Goal: Task Accomplishment & Management: Use online tool/utility

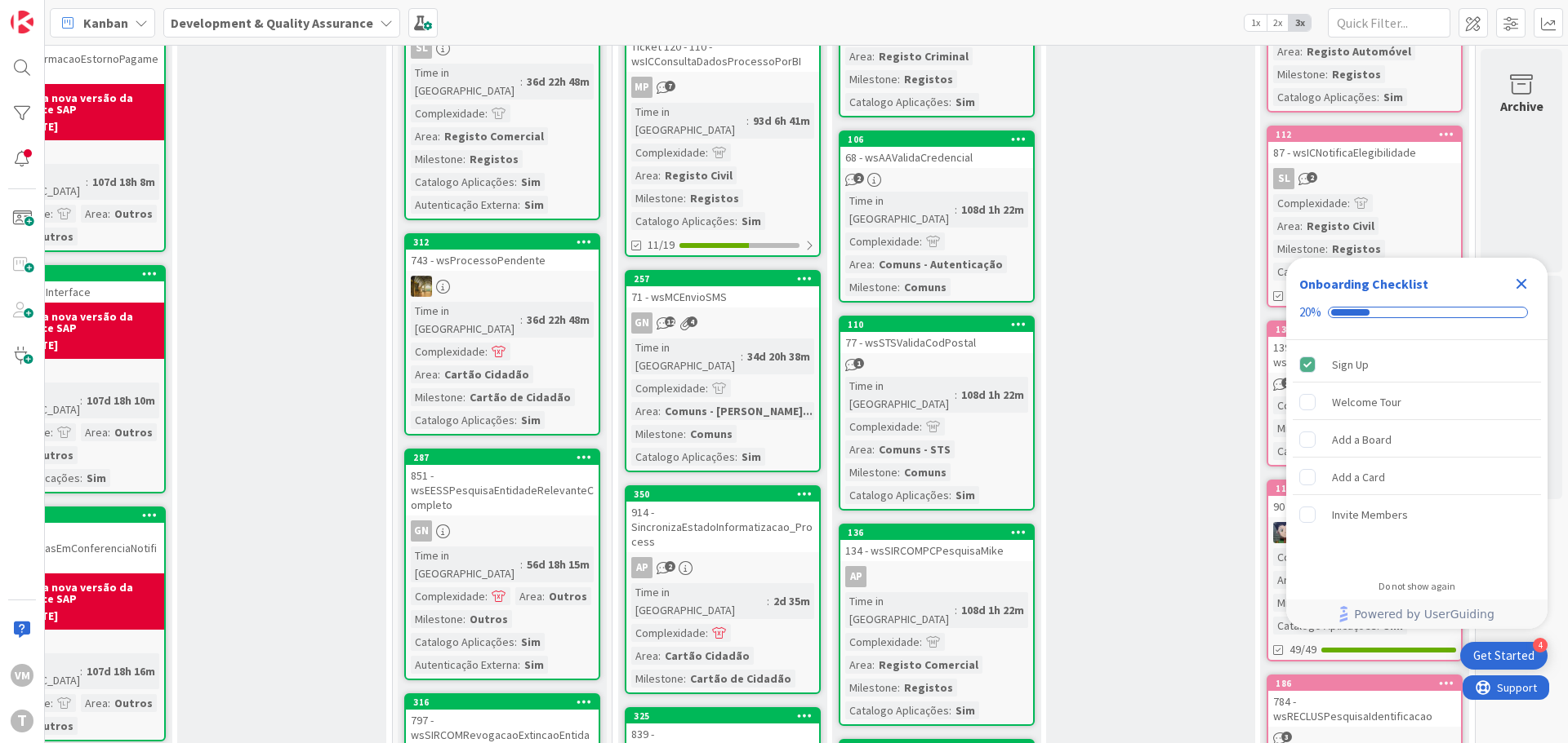
scroll to position [490, 320]
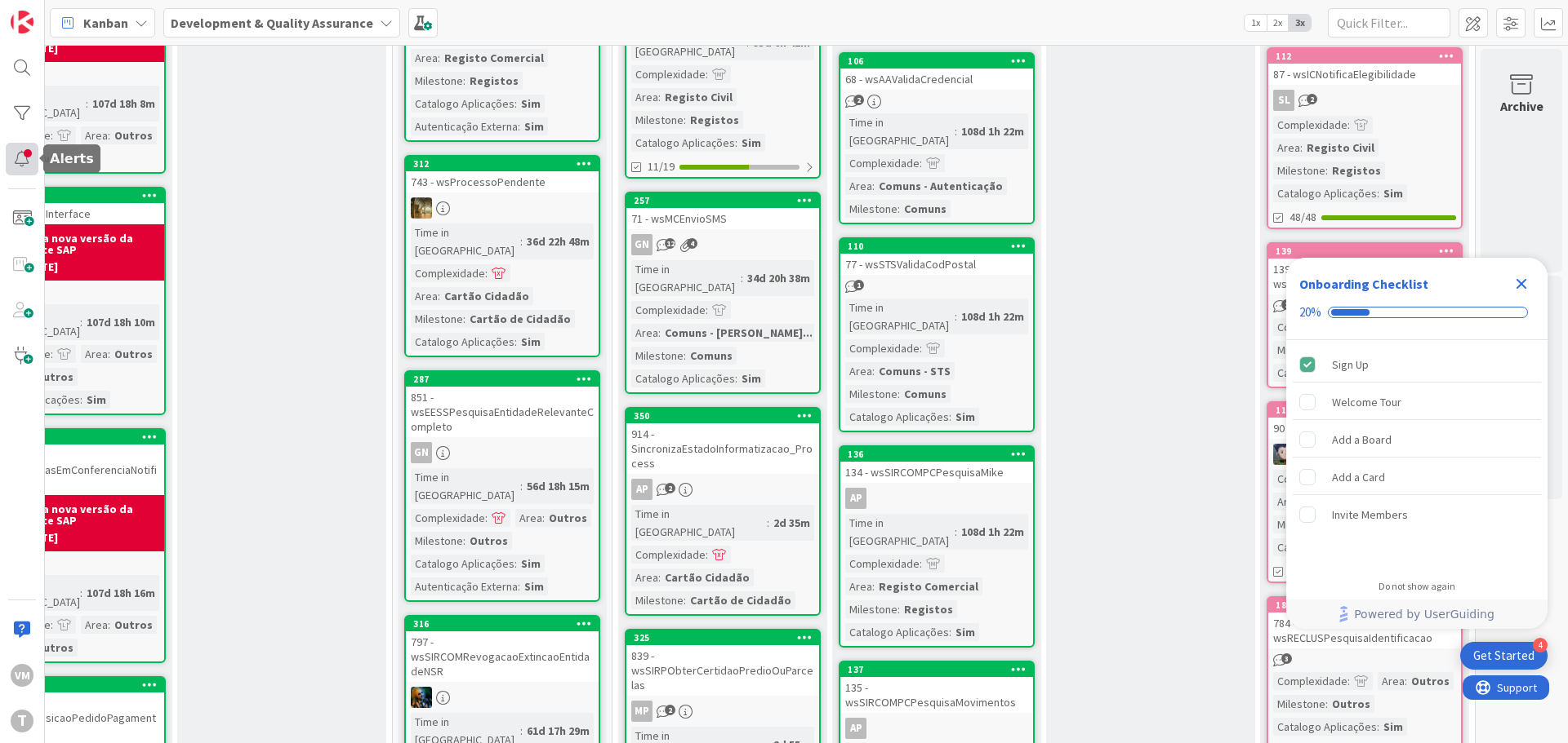
click at [18, 146] on div at bounding box center [22, 159] width 33 height 33
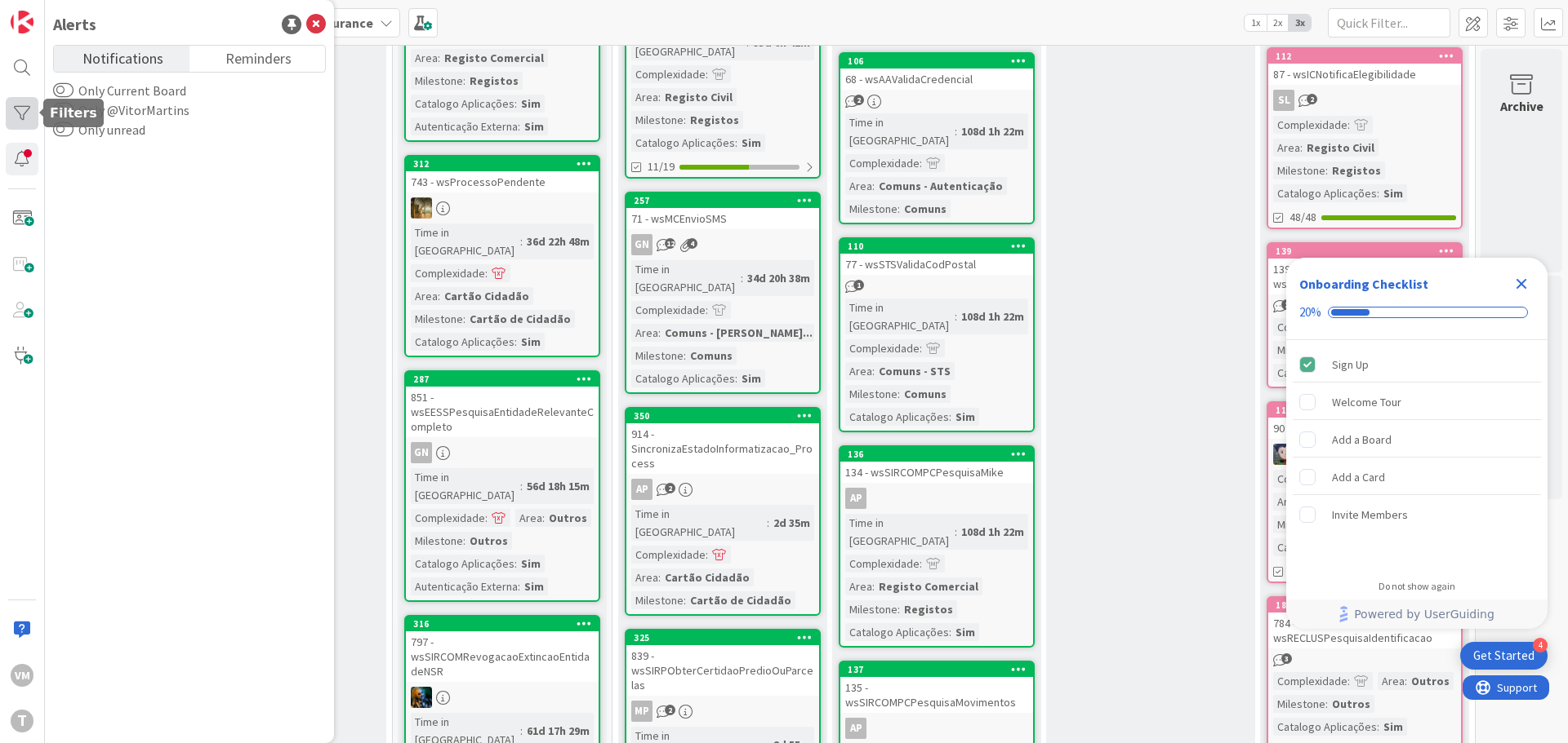
click at [26, 106] on div at bounding box center [22, 114] width 33 height 33
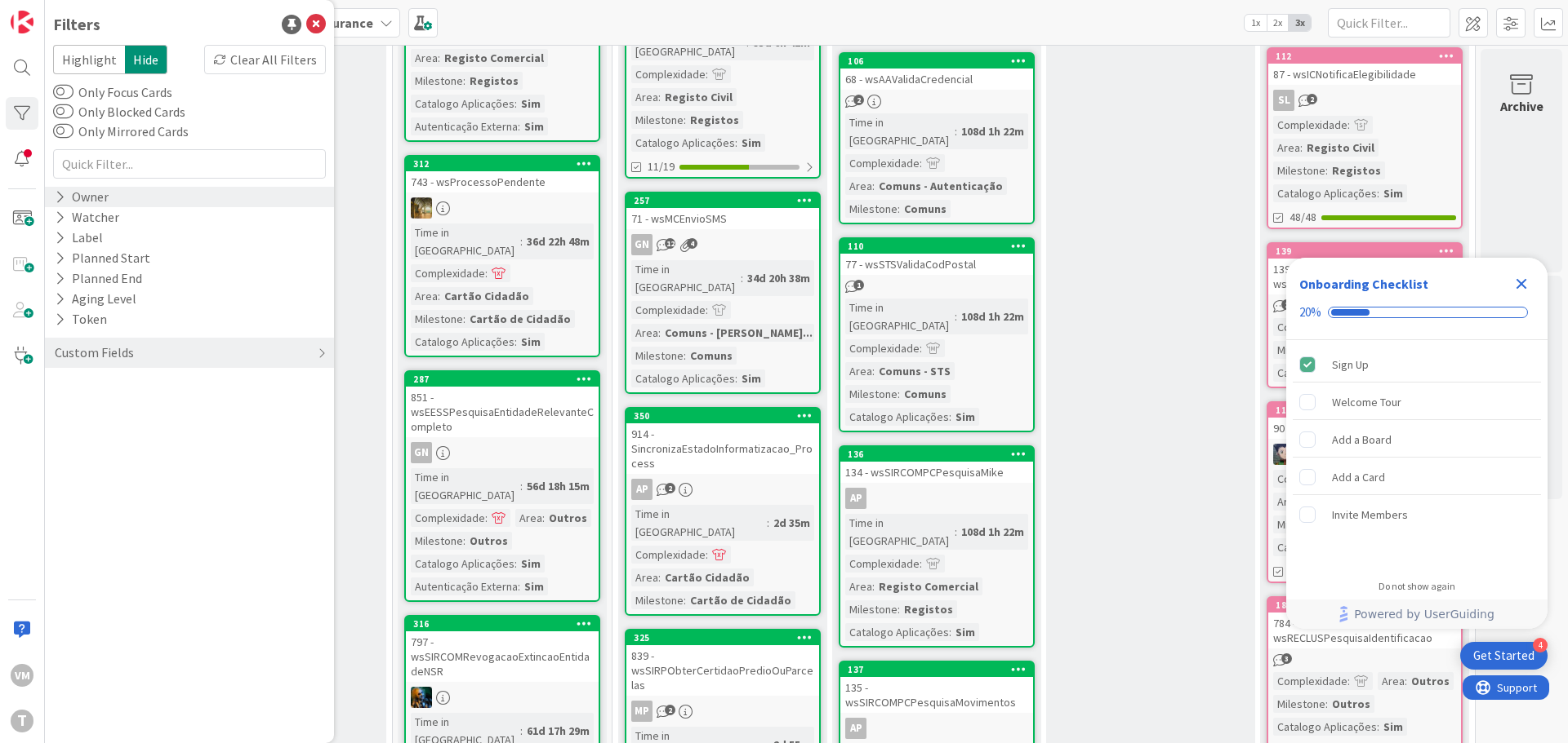
click at [122, 199] on div "Owner" at bounding box center [189, 197] width 289 height 20
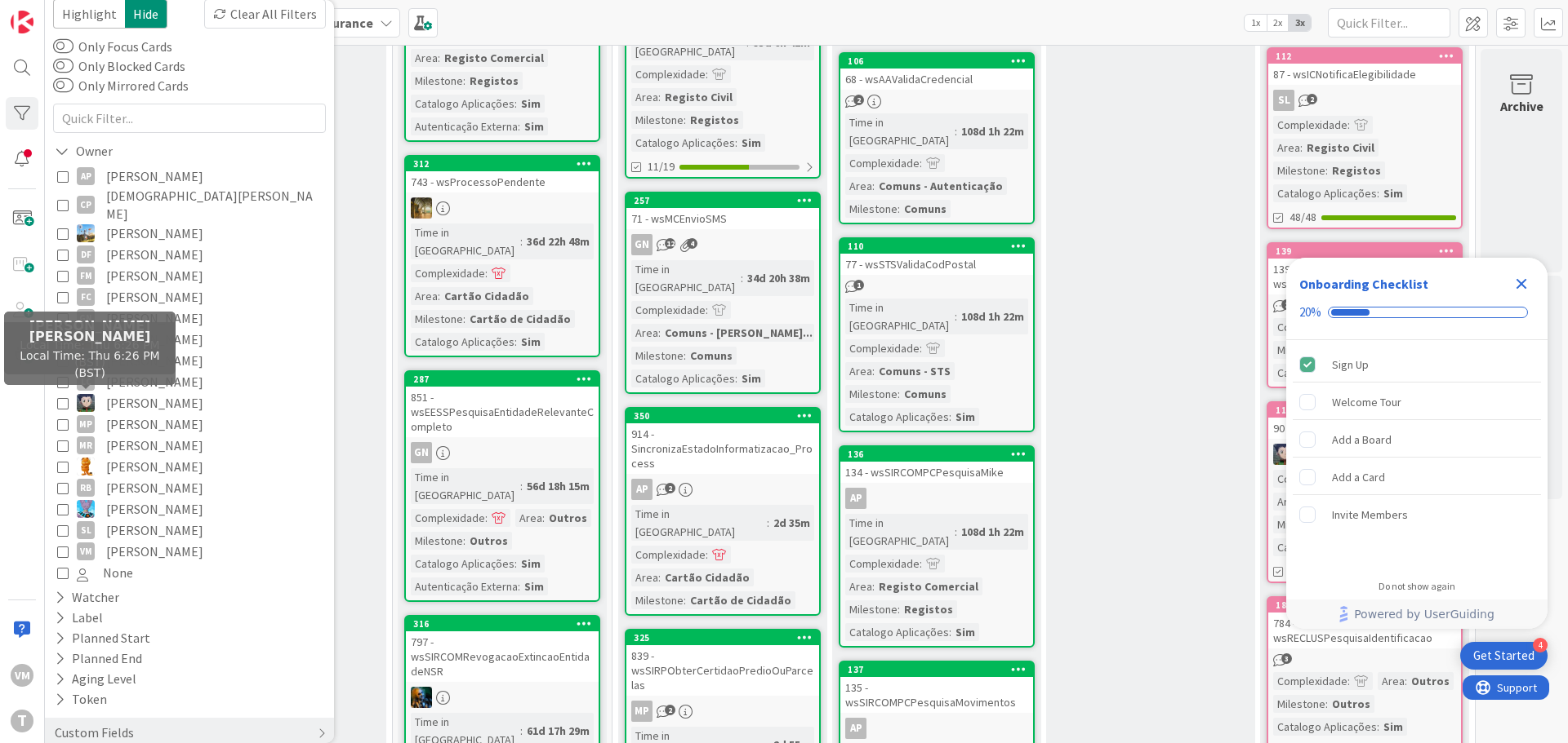
scroll to position [56, 0]
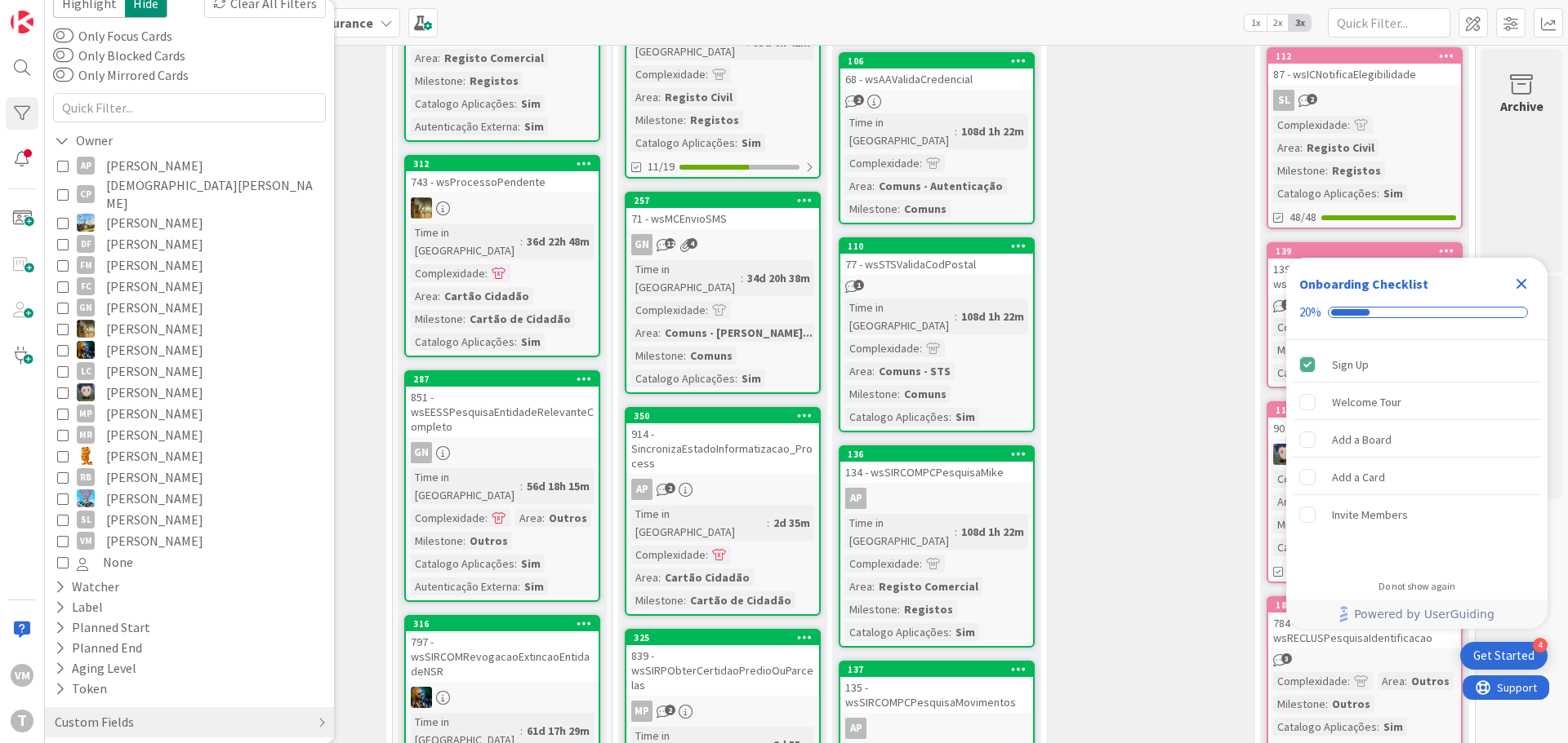
click at [61, 535] on icon at bounding box center [63, 541] width 12 height 12
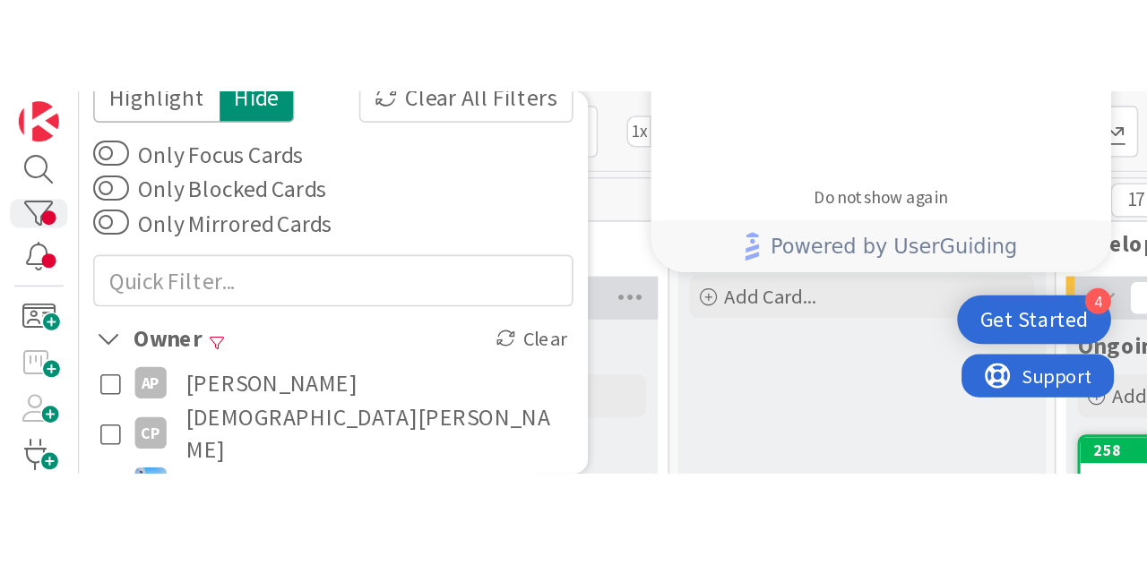
scroll to position [0, 351]
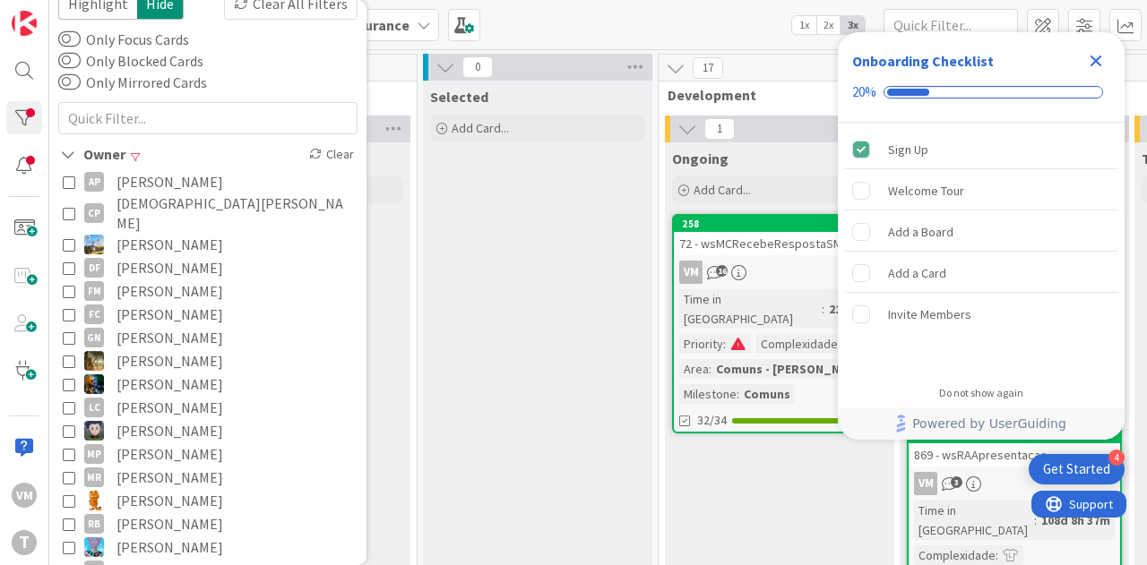
click at [804, 261] on div "VM 16" at bounding box center [779, 272] width 211 height 23
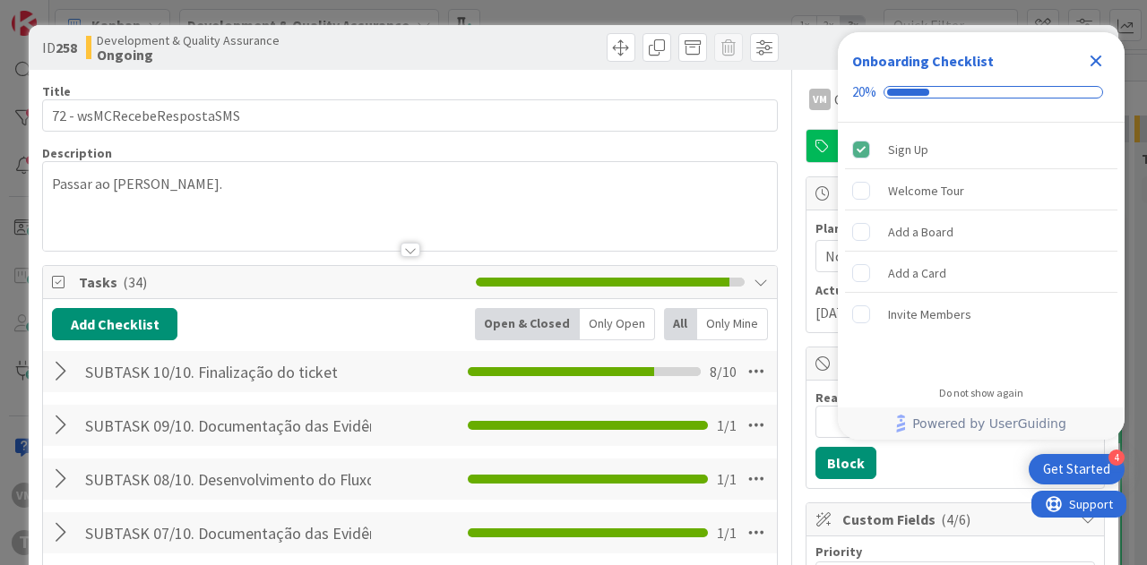
click at [1088, 65] on icon "Close Checklist" at bounding box center [1096, 61] width 22 height 22
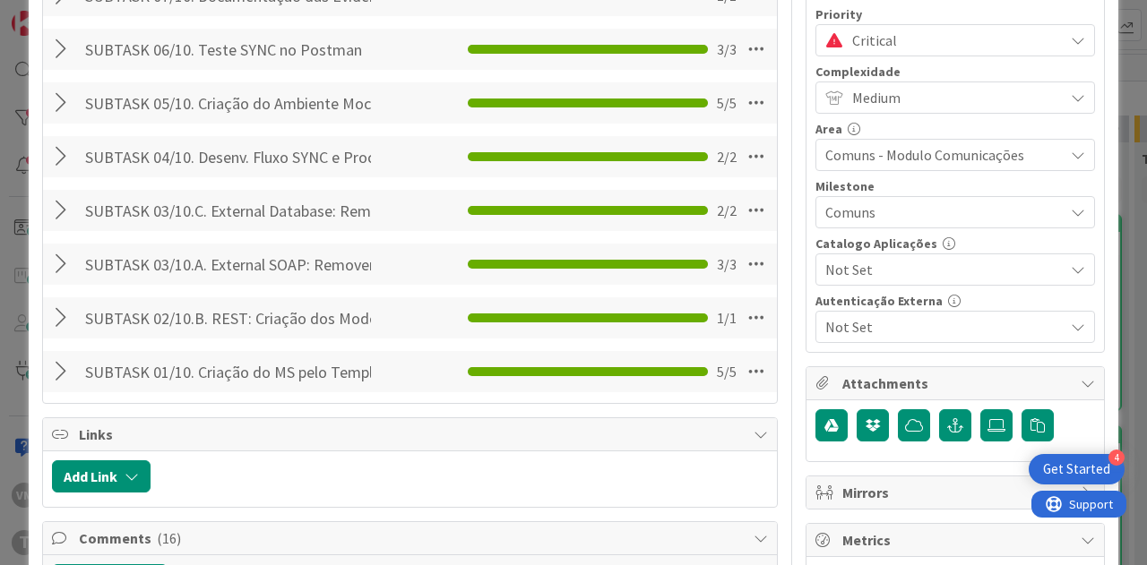
scroll to position [717, 0]
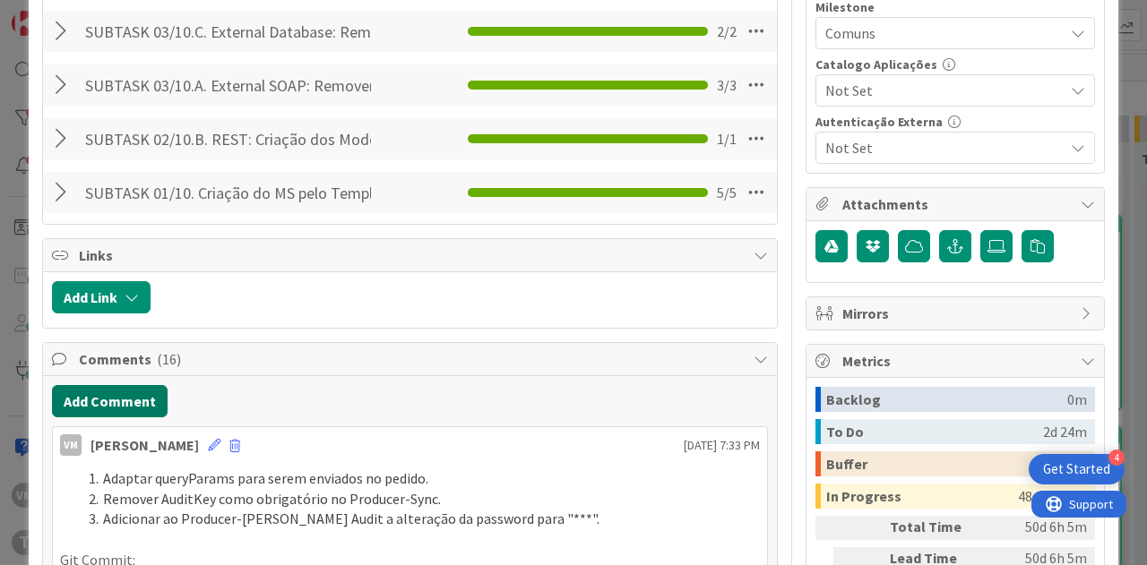
click at [127, 390] on button "Add Comment" at bounding box center [110, 401] width 116 height 32
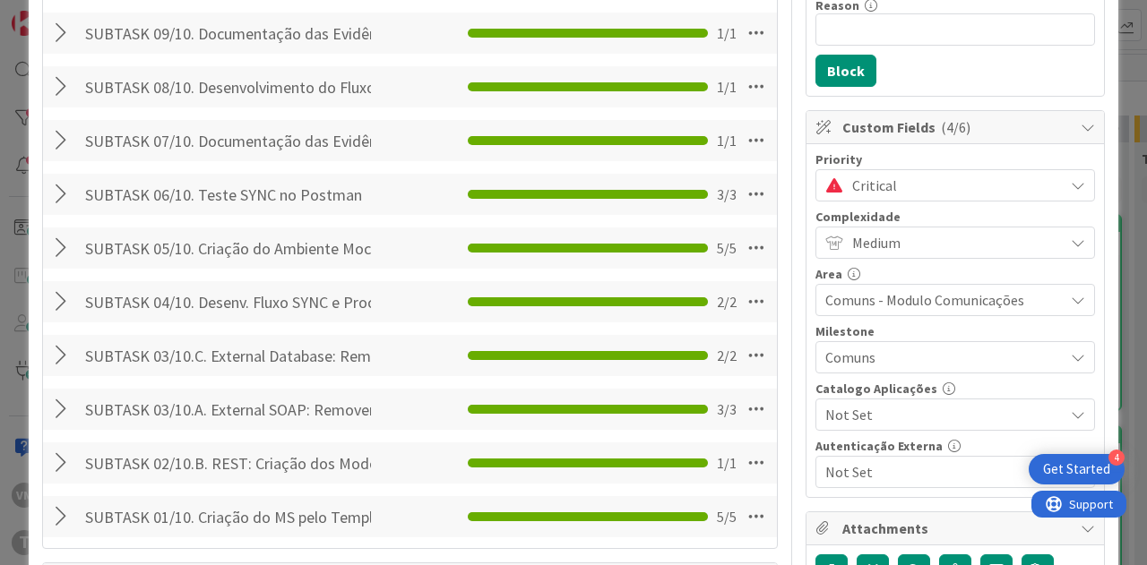
scroll to position [269, 0]
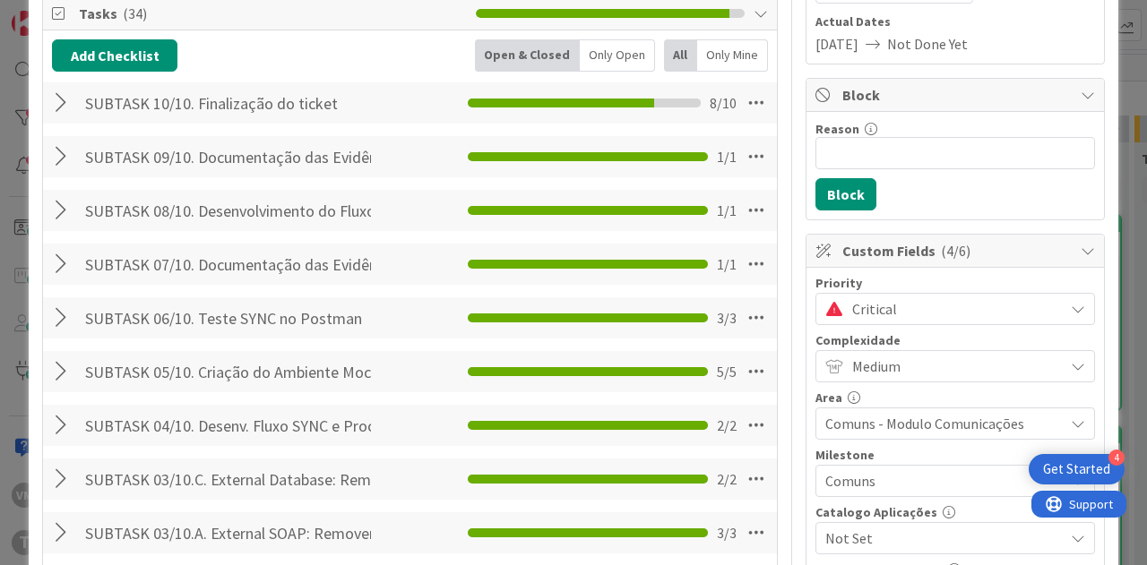
click at [54, 105] on div at bounding box center [63, 103] width 23 height 32
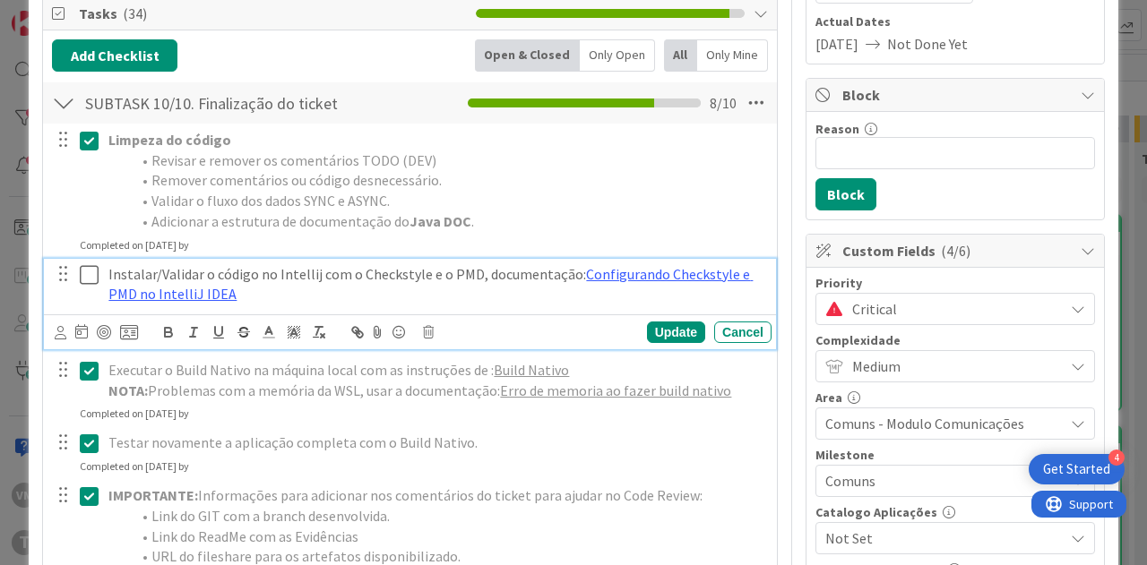
click at [95, 279] on icon at bounding box center [89, 275] width 19 height 22
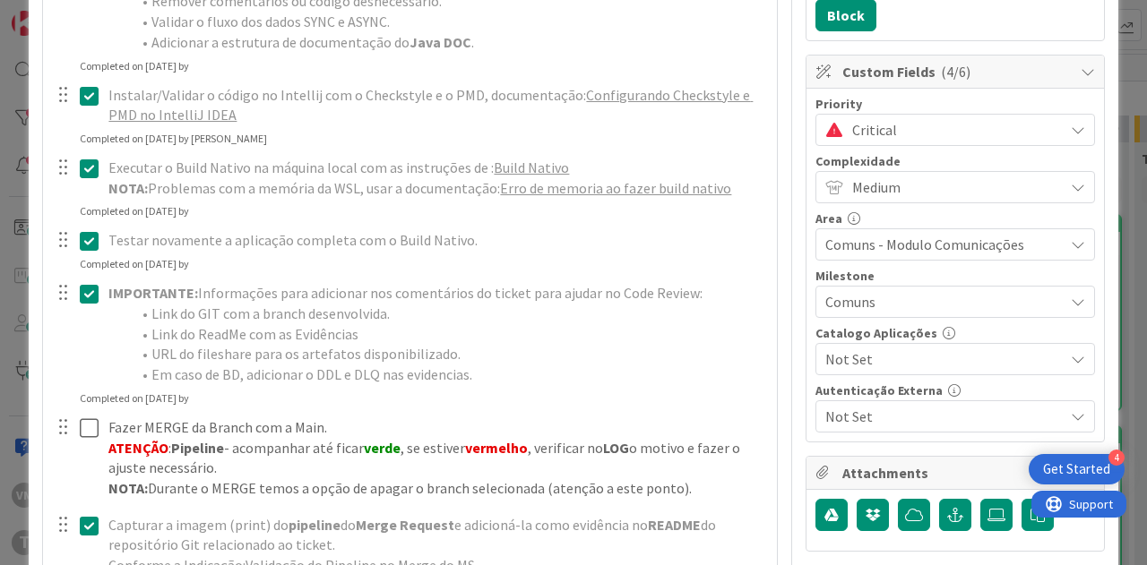
scroll to position [538, 0]
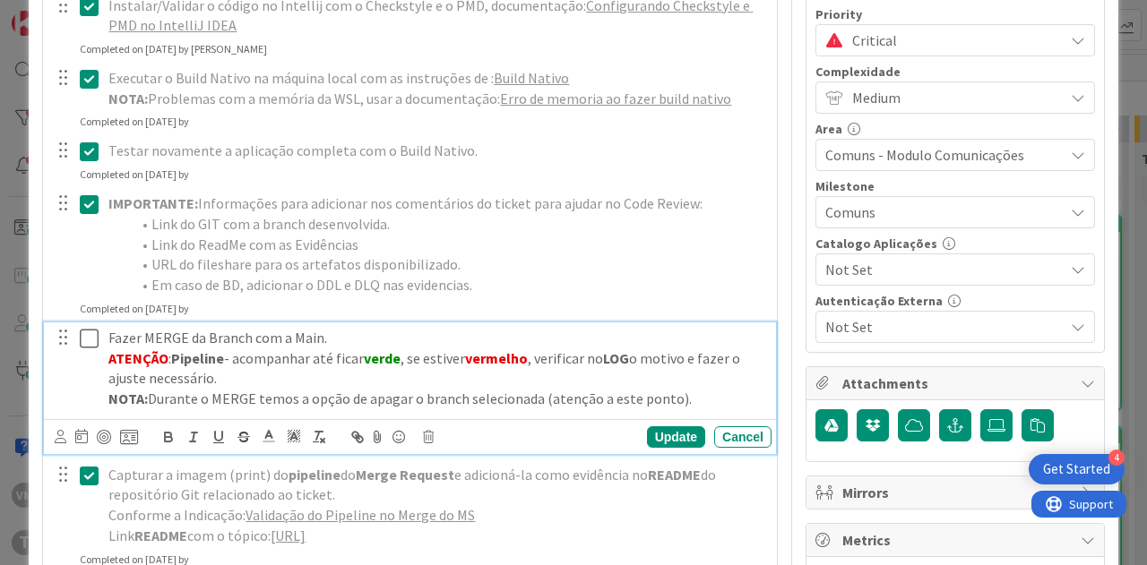
click at [84, 332] on icon at bounding box center [89, 339] width 19 height 22
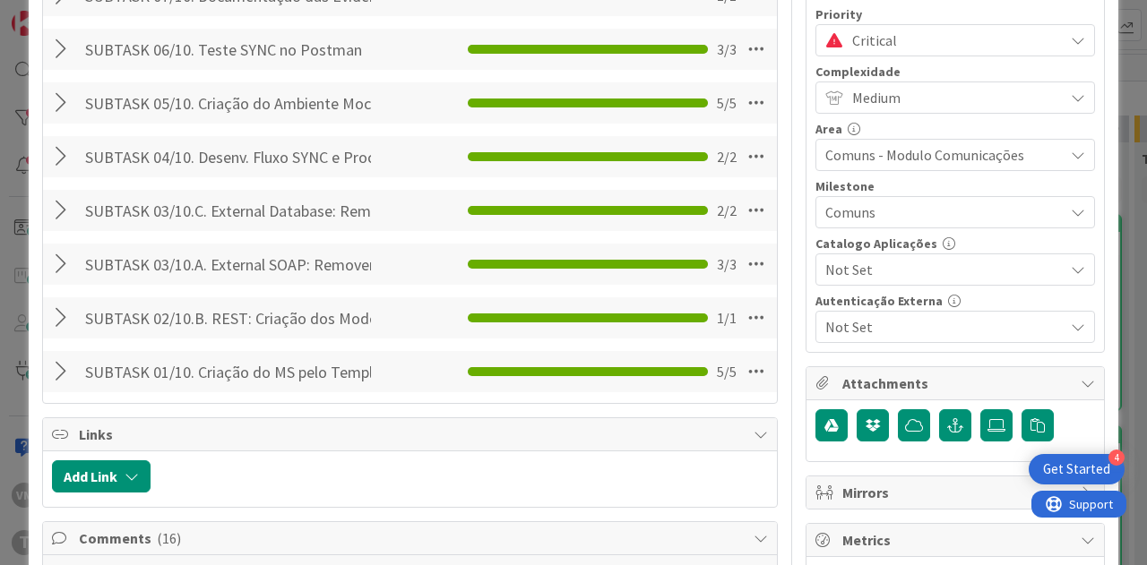
scroll to position [806, 0]
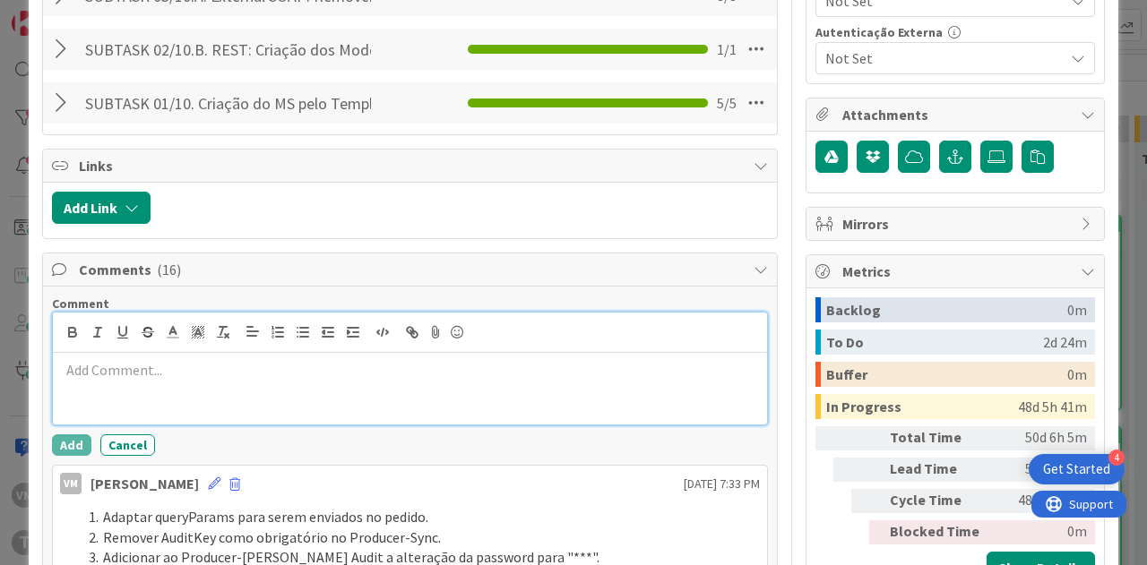
click at [211, 375] on p at bounding box center [410, 370] width 700 height 21
click at [281, 337] on line "button" at bounding box center [279, 337] width 7 height 0
click at [320, 376] on div at bounding box center [410, 389] width 714 height 72
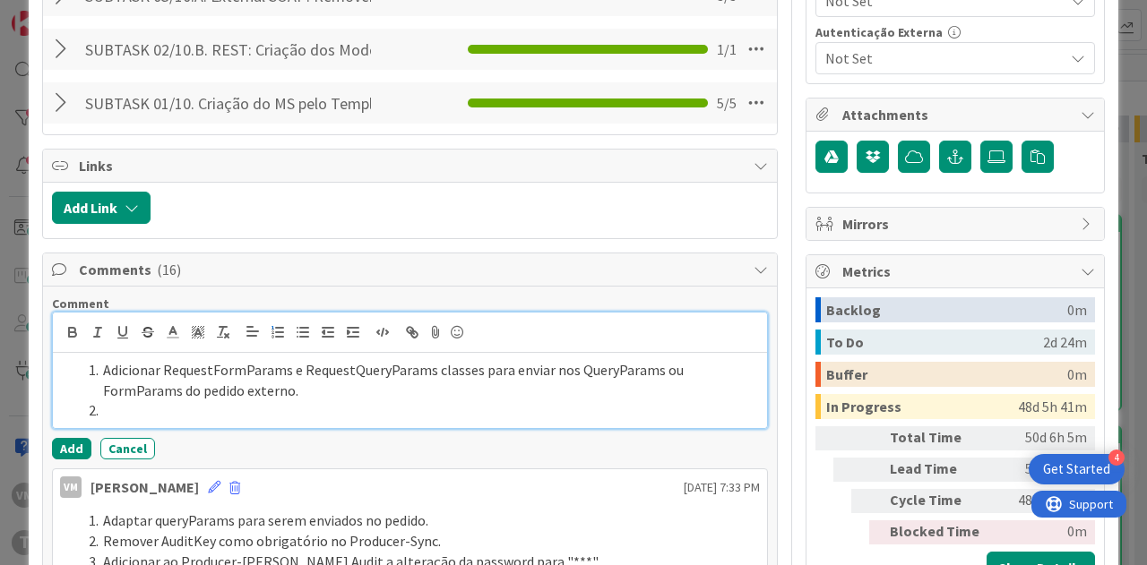
click at [233, 420] on div "Adicionar RequestFormParams e RequestQueryParams classes para enviar nos QueryP…" at bounding box center [410, 390] width 714 height 75
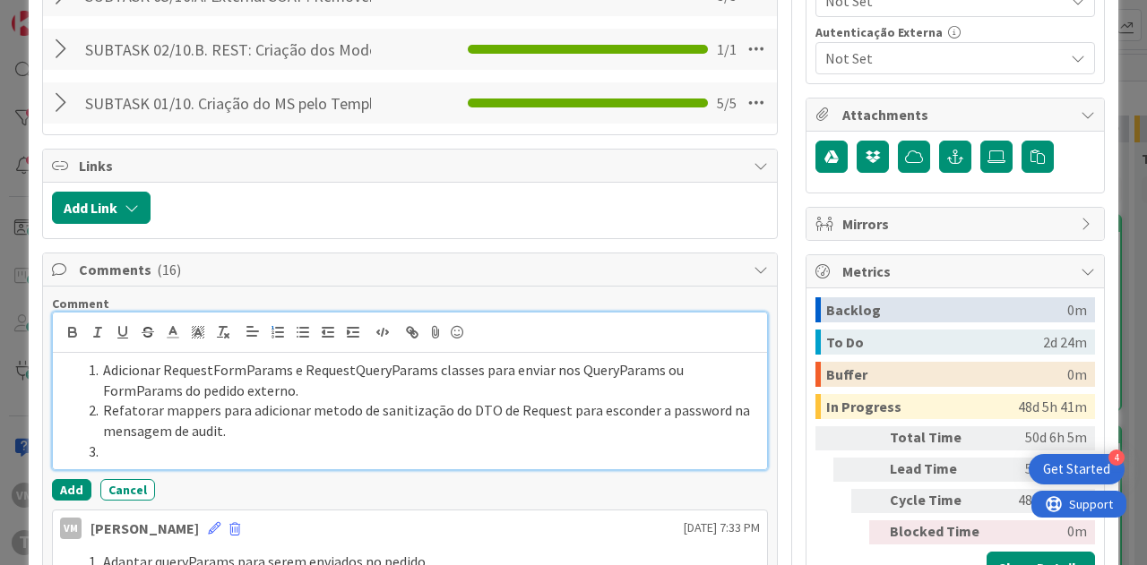
click at [176, 444] on li at bounding box center [421, 452] width 678 height 21
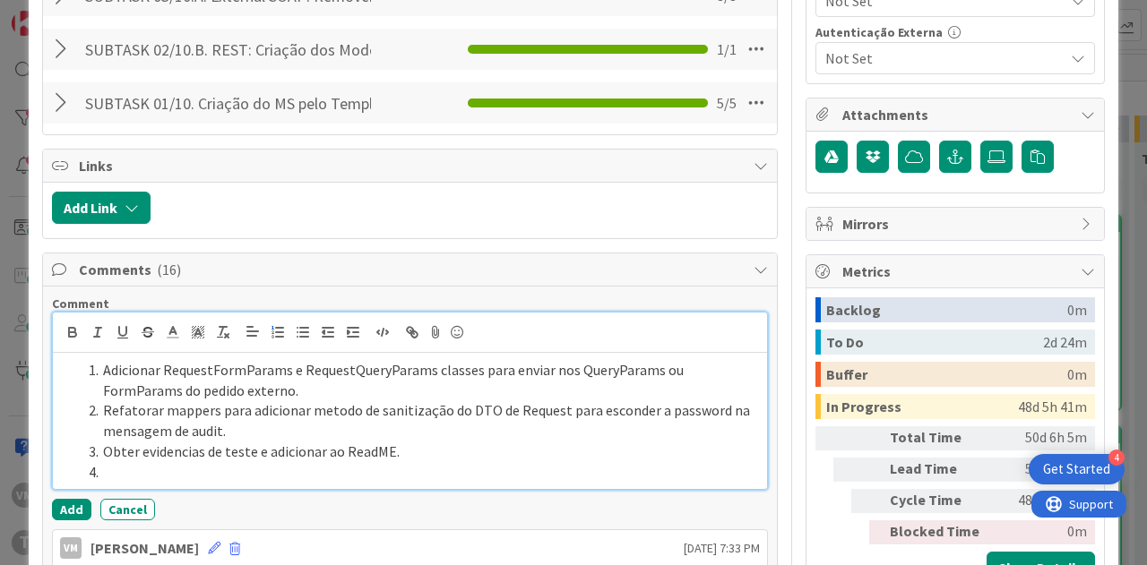
click at [115, 462] on li at bounding box center [421, 472] width 678 height 21
paste div
click at [174, 450] on li "Obter evidencias de teste e adicionar ao ReadME." at bounding box center [421, 452] width 678 height 21
click at [0, 0] on lt-span "evid ê ncias" at bounding box center [0, 0] width 0 height 0
click at [321, 476] on li "Corrigir erros do SonarQube." at bounding box center [421, 472] width 678 height 21
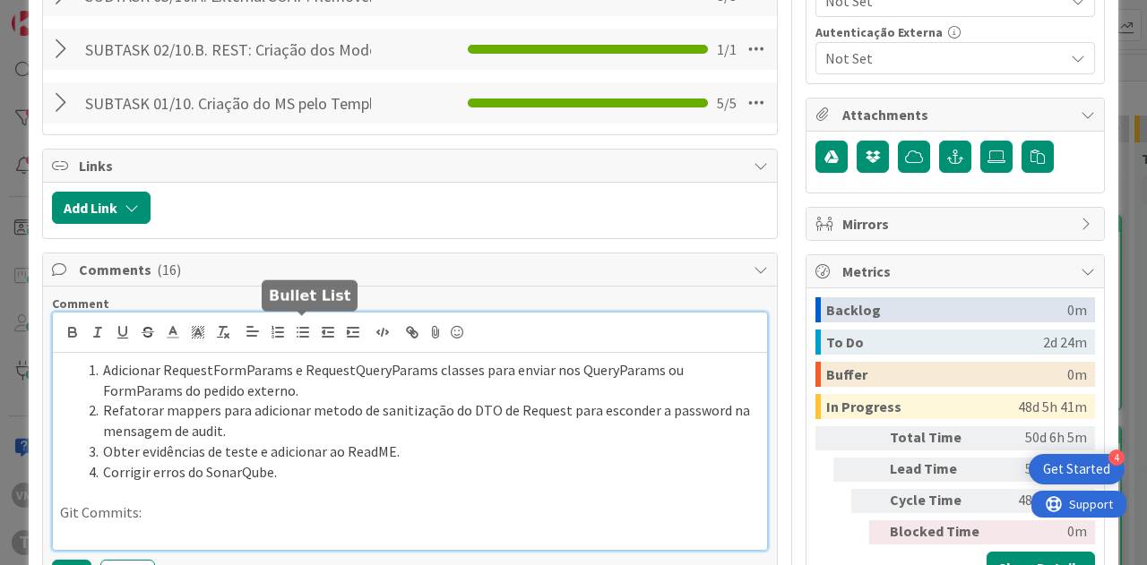
click at [290, 332] on button "button" at bounding box center [302, 333] width 25 height 22
click at [149, 529] on li at bounding box center [421, 533] width 678 height 21
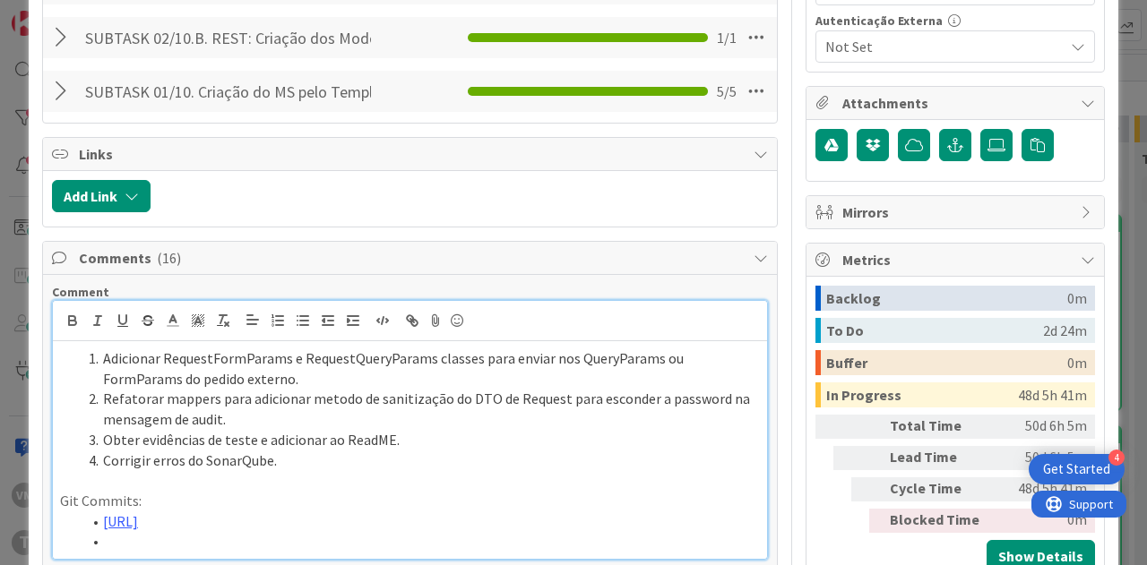
click at [118, 552] on li at bounding box center [421, 541] width 678 height 21
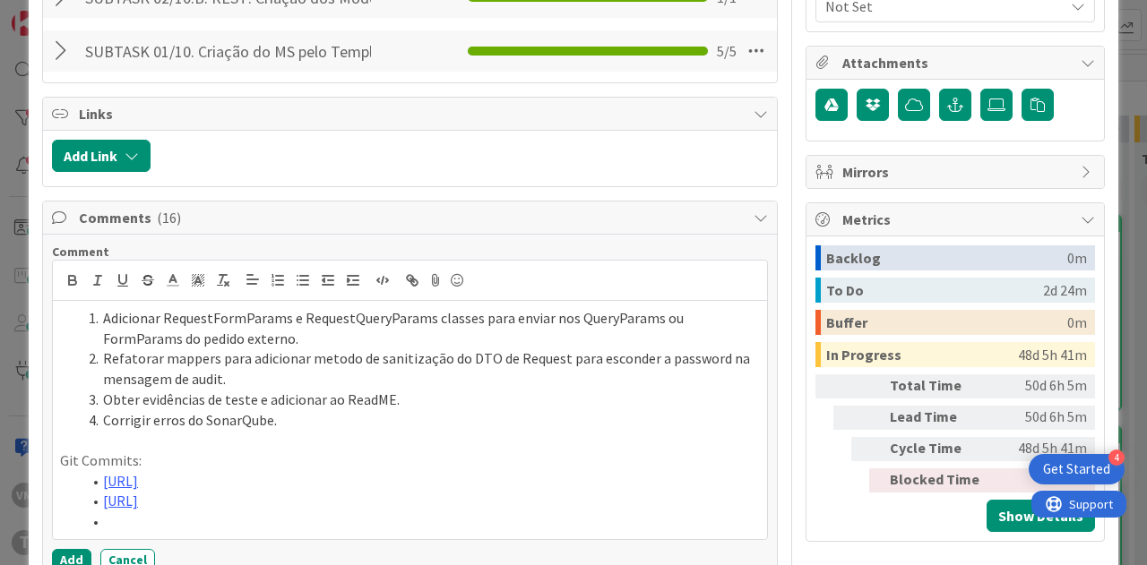
scroll to position [1038, 0]
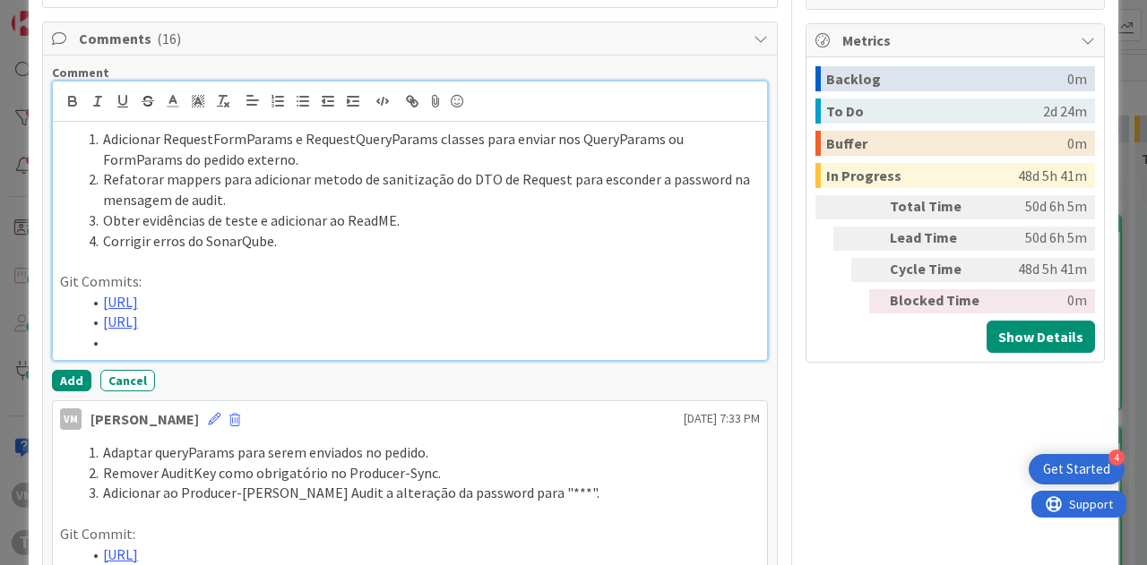
click at [255, 353] on li at bounding box center [421, 342] width 678 height 21
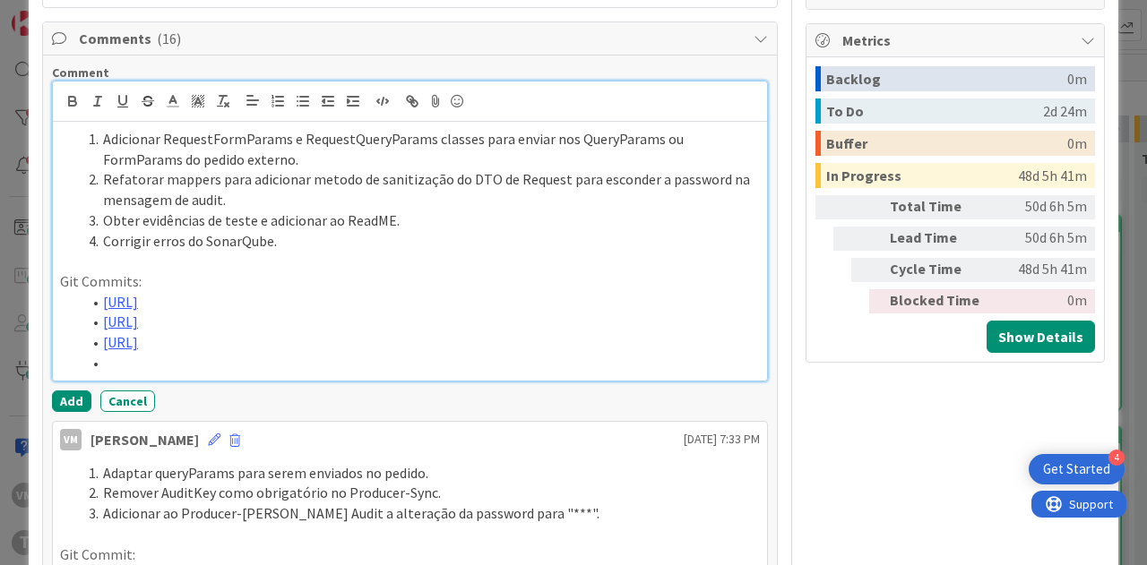
click at [177, 374] on li at bounding box center [421, 363] width 678 height 21
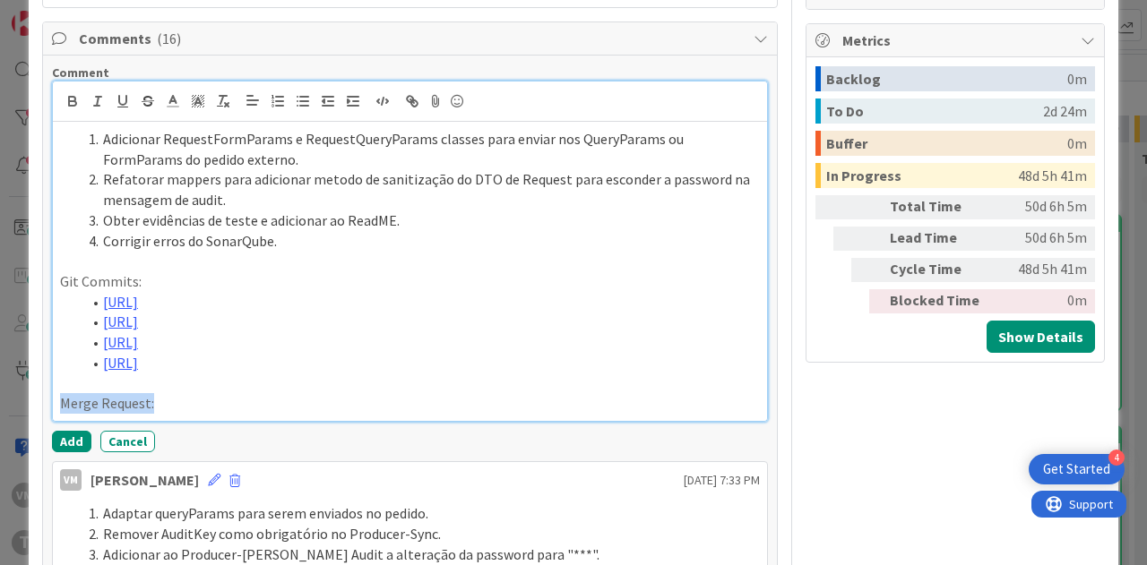
drag, startPoint x: 195, startPoint y: 478, endPoint x: 48, endPoint y: 474, distance: 147.0
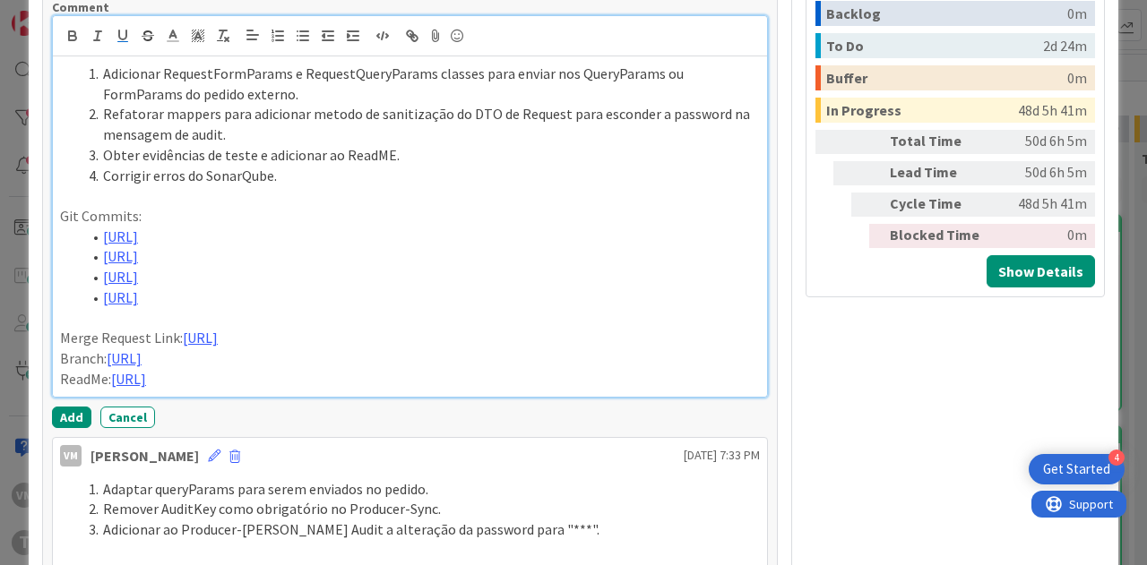
drag, startPoint x: 710, startPoint y: 435, endPoint x: 711, endPoint y: 423, distance: 11.7
click at [711, 349] on p "Merge Request Link: https://gitlab.apps.ktools.justica.local/naspp/esb/apps/cmn…" at bounding box center [410, 338] width 700 height 21
drag, startPoint x: 317, startPoint y: 482, endPoint x: 323, endPoint y: 437, distance: 45.2
click at [323, 369] on p "Branch: https://gitlab.apps.ktools.justica.local/naspp/esb/apps/cmn/wsmppagamen…" at bounding box center [410, 359] width 700 height 21
drag, startPoint x: 349, startPoint y: 494, endPoint x: 353, endPoint y: 503, distance: 10.0
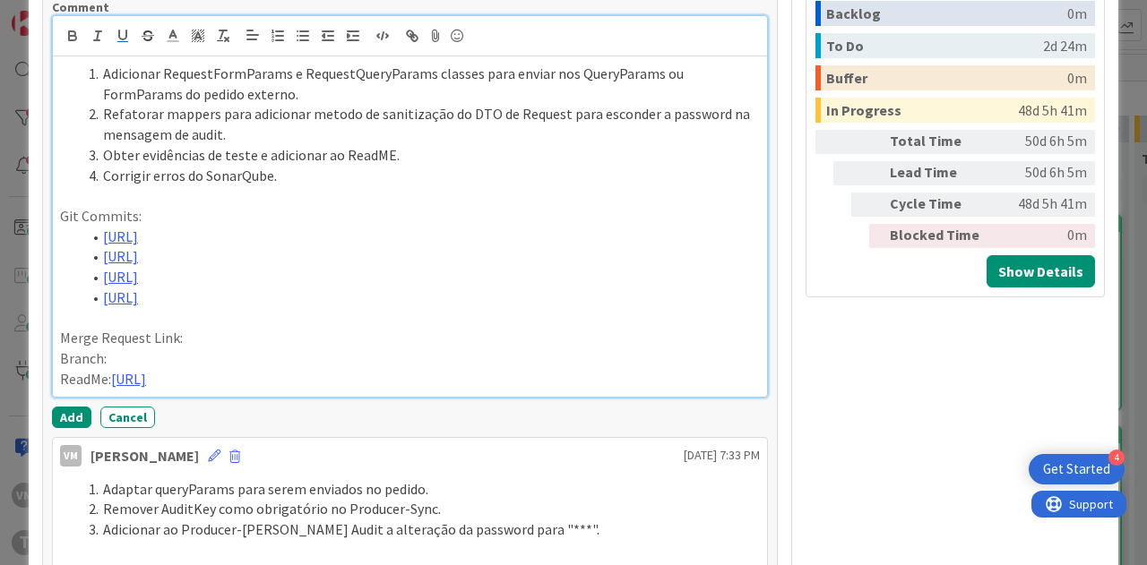
click at [353, 390] on p "ReadMe: https://gitlab.apps.ktools.justica.local/naspp/esb/apps/cmn/wsmppagamen…" at bounding box center [410, 379] width 700 height 21
click at [183, 349] on p "Merge Request Link:" at bounding box center [410, 338] width 700 height 21
click at [169, 369] on p "Branch:" at bounding box center [410, 359] width 700 height 21
click at [243, 369] on p "Branch:" at bounding box center [410, 359] width 700 height 21
click at [258, 329] on p at bounding box center [410, 318] width 700 height 21
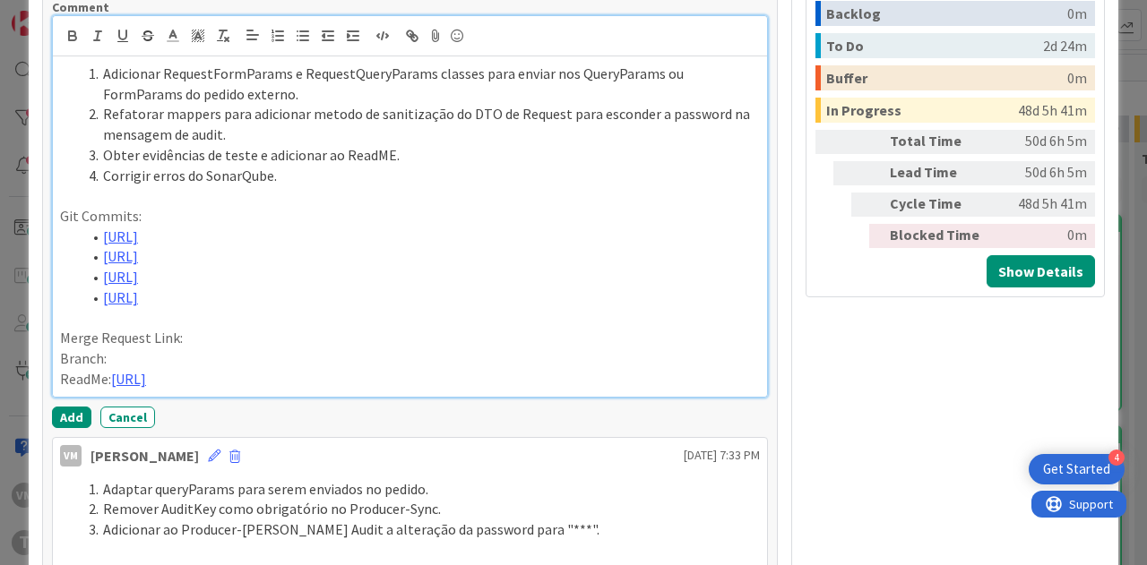
click at [253, 349] on p "Merge Request Link:" at bounding box center [410, 338] width 700 height 21
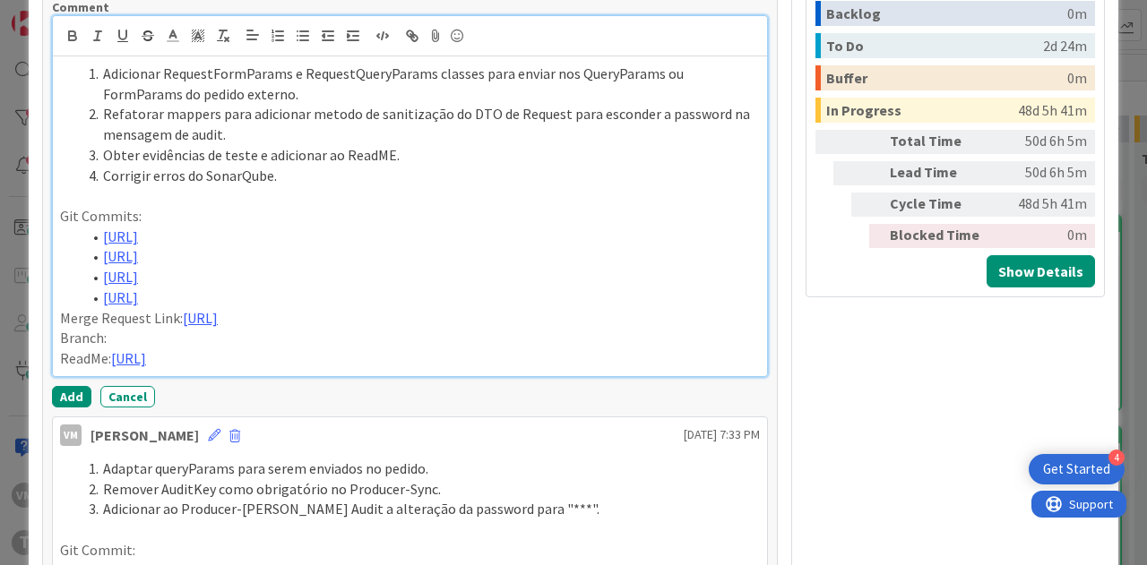
click at [61, 329] on p "Merge Request Link: https://gitlab.apps.ktools.justica.local/naspp/esb/apps/cmn…" at bounding box center [410, 318] width 700 height 21
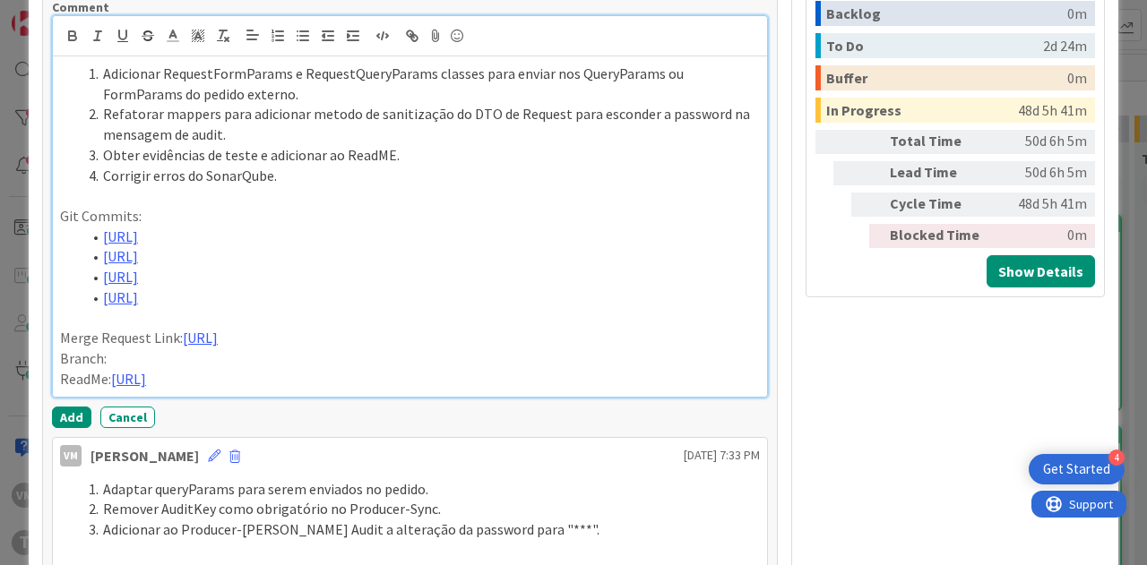
click at [106, 367] on span "Branch:" at bounding box center [83, 358] width 47 height 18
click at [115, 369] on p "Branch:" at bounding box center [410, 359] width 700 height 21
click at [715, 349] on p "Merge Request Link: https://gitlab.apps.ktools.justica.local/naspp/esb/apps/cmn…" at bounding box center [410, 338] width 700 height 21
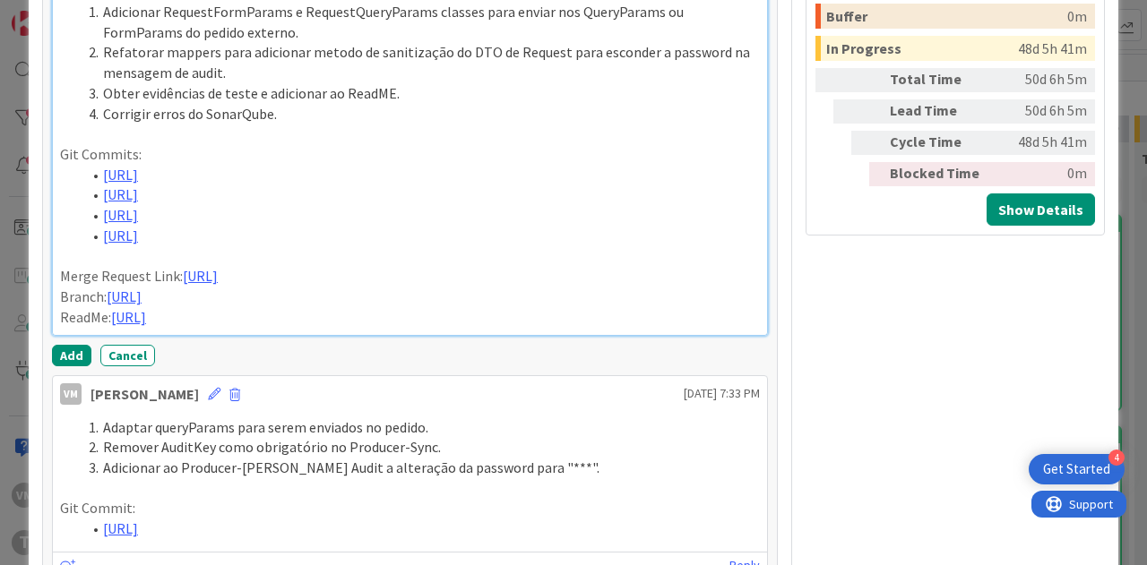
scroll to position [1193, 0]
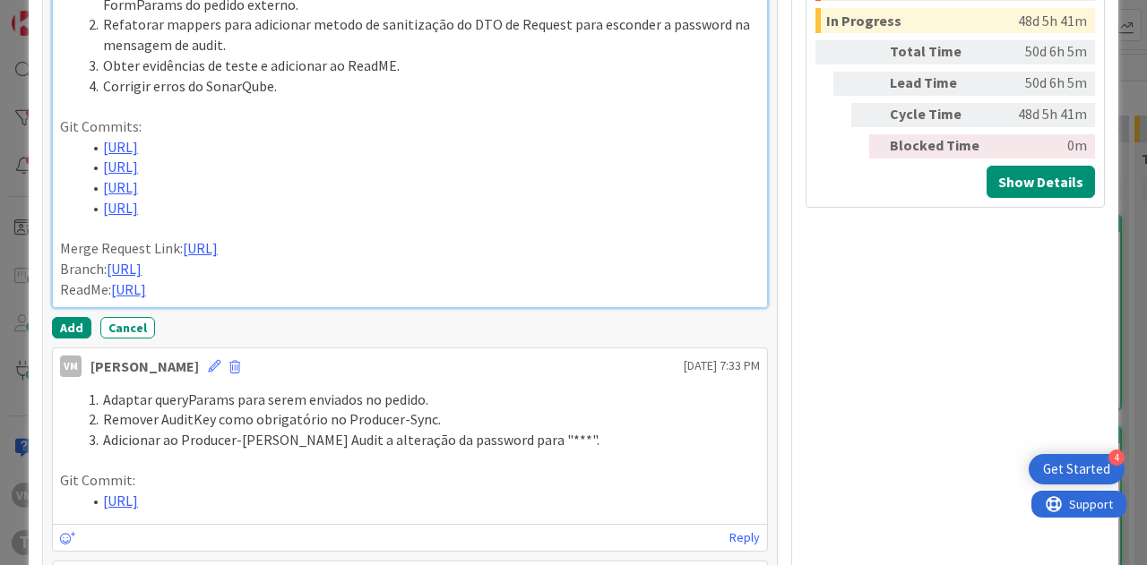
drag, startPoint x: 385, startPoint y: 461, endPoint x: 392, endPoint y: 411, distance: 50.7
click at [392, 307] on div "Adicionar RequestFormParams e RequestQueryParams classes para enviar nos QueryP…" at bounding box center [410, 137] width 714 height 341
click at [197, 300] on p "ReadME:" at bounding box center [410, 290] width 700 height 21
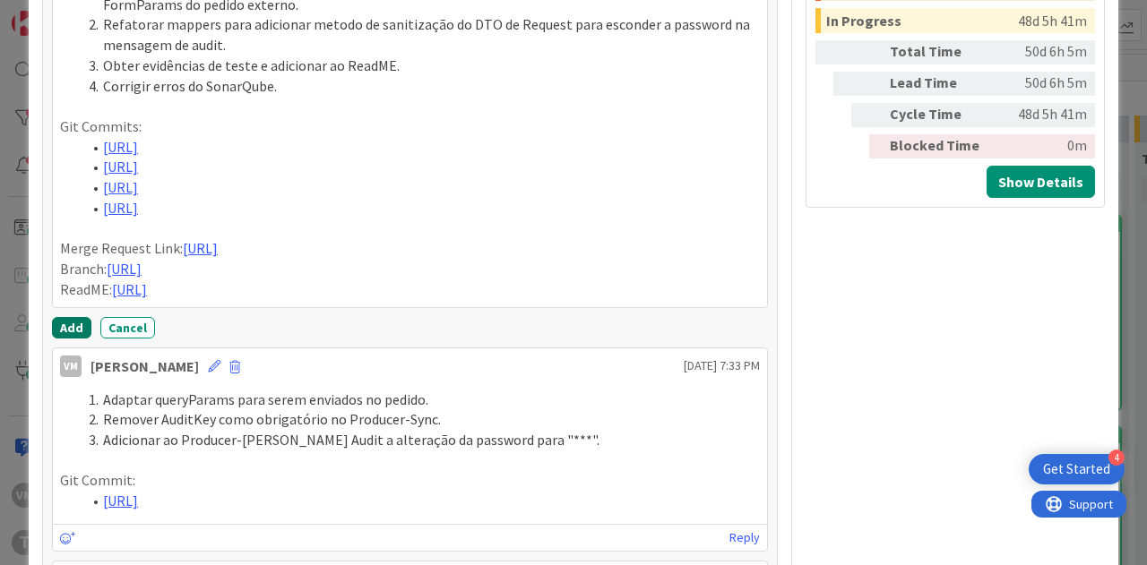
click at [74, 339] on button "Add" at bounding box center [71, 328] width 39 height 22
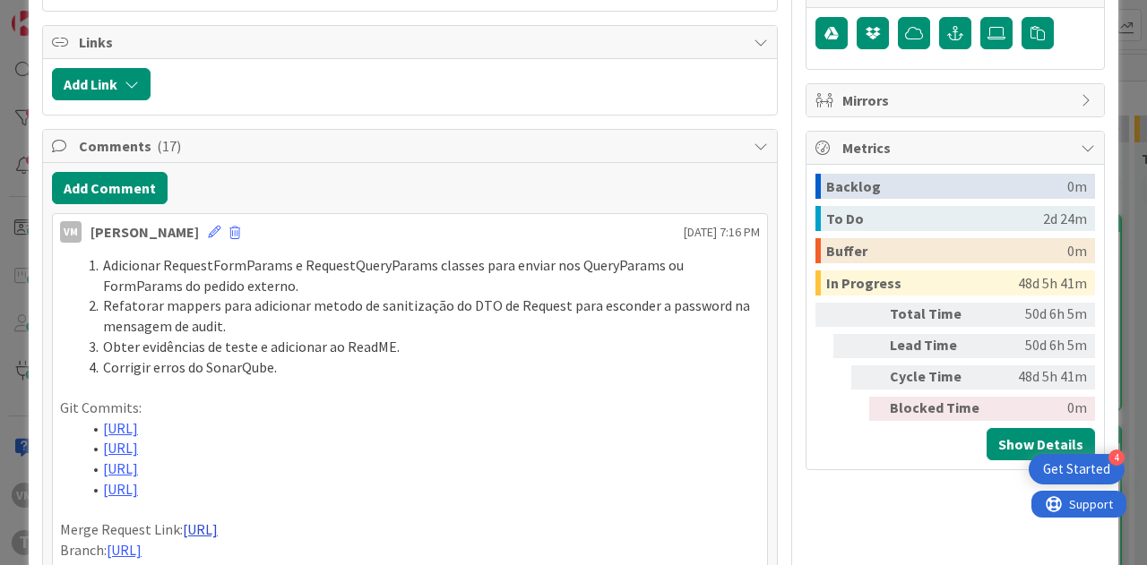
scroll to position [924, 0]
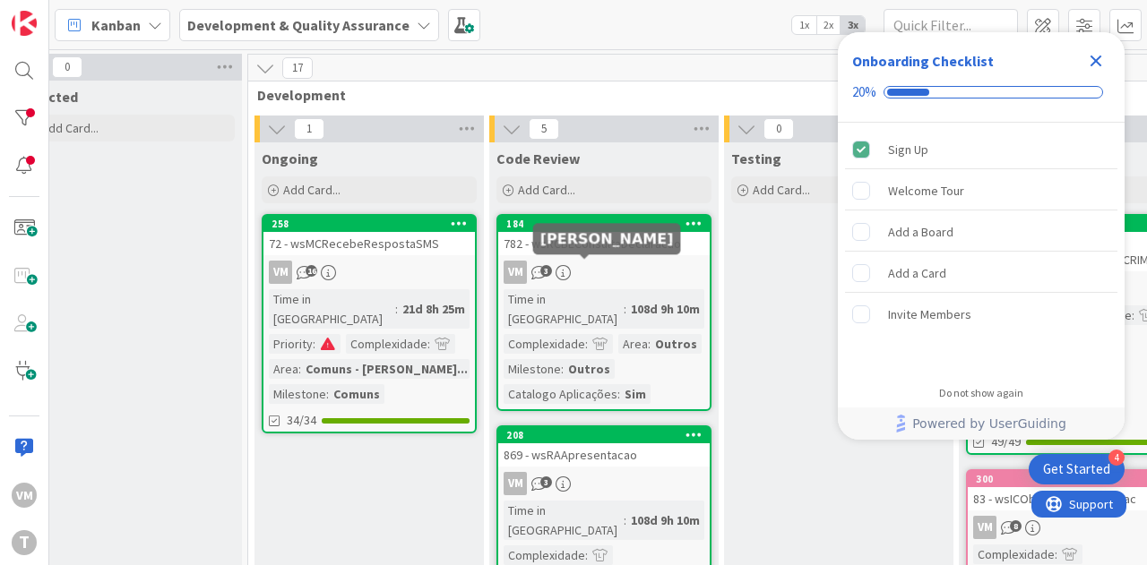
scroll to position [0, 762]
click at [622, 261] on div "VM 3" at bounding box center [603, 272] width 211 height 23
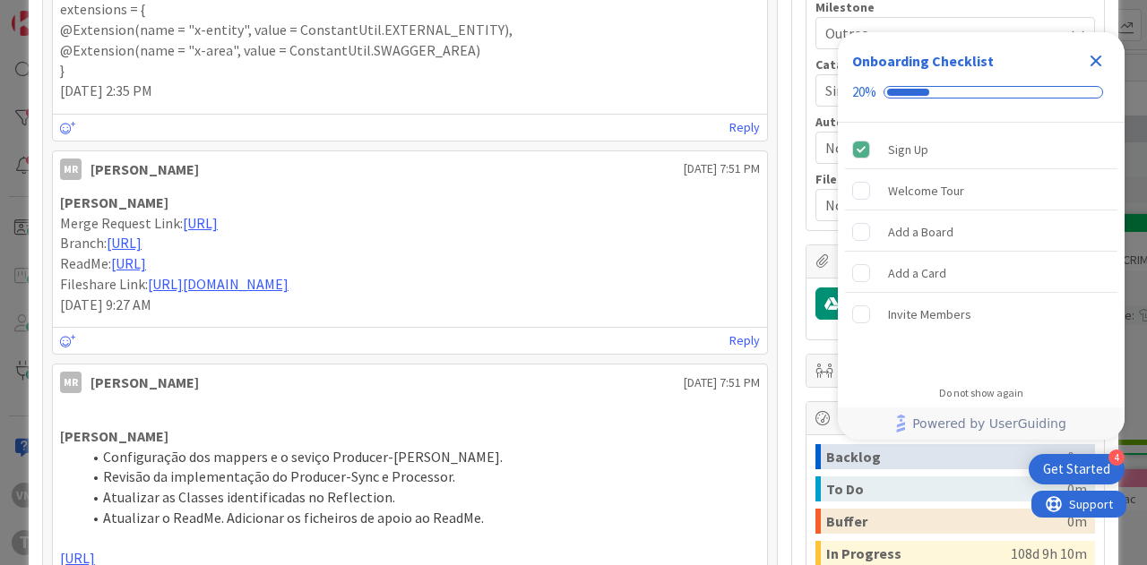
drag, startPoint x: 54, startPoint y: 212, endPoint x: 755, endPoint y: 427, distance: 732.8
click at [755, 427] on div "Add Comment MR [PERSON_NAME] [DATE] 7:51 PM [PERSON_NAME] title = "wsRCBEConsul…" at bounding box center [410, 232] width 734 height 894
click at [1095, 60] on icon "Close Checklist" at bounding box center [1097, 62] width 12 height 12
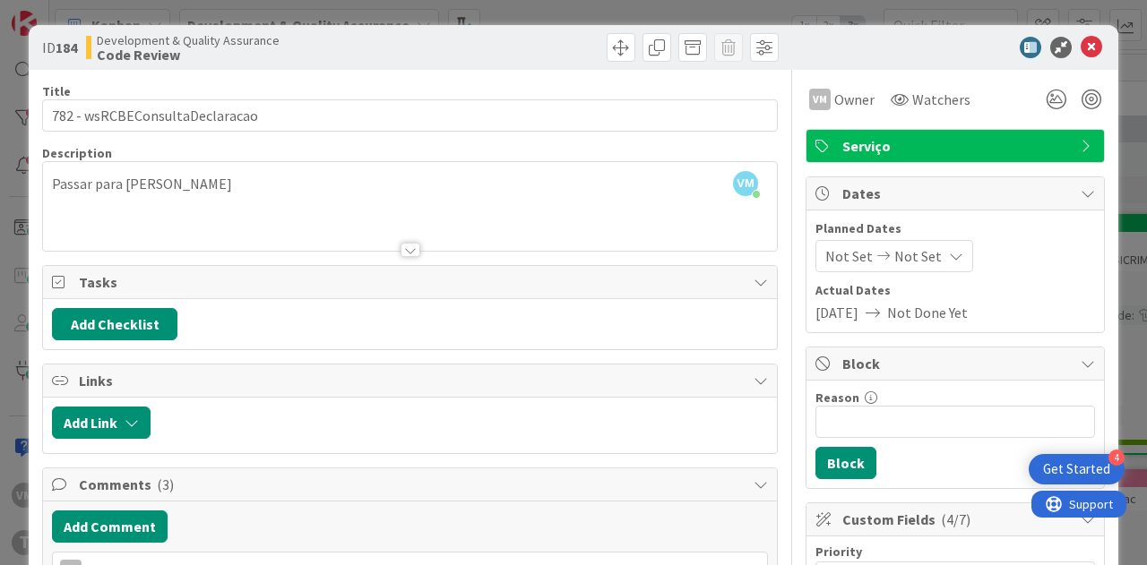
click at [1076, 35] on div "ID 184 Development & Quality Assurance Code Review" at bounding box center [574, 47] width 1090 height 45
click at [1081, 42] on icon at bounding box center [1092, 48] width 22 height 22
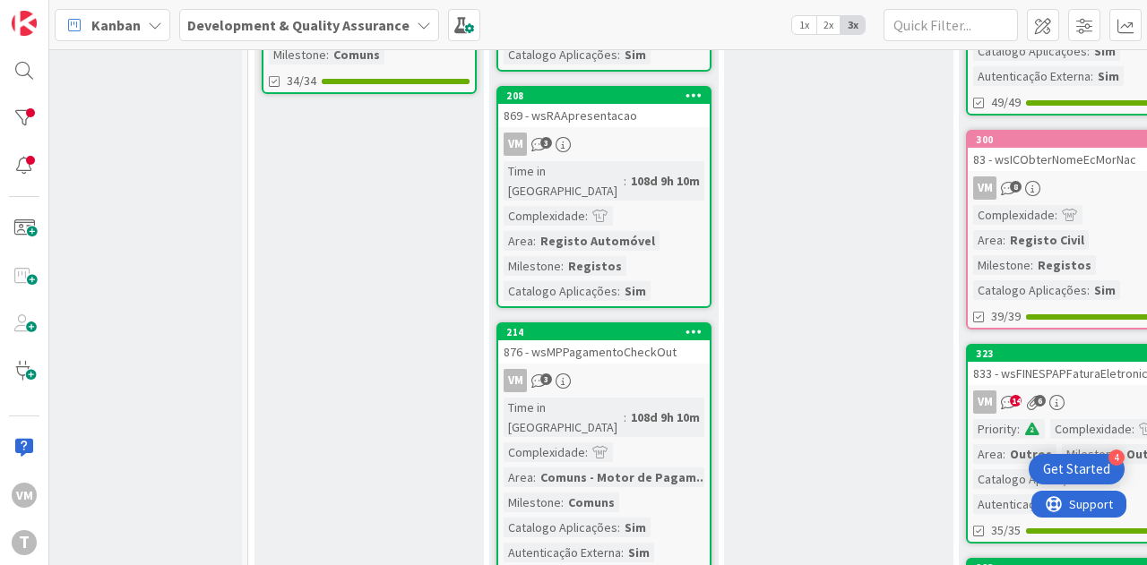
scroll to position [448, 762]
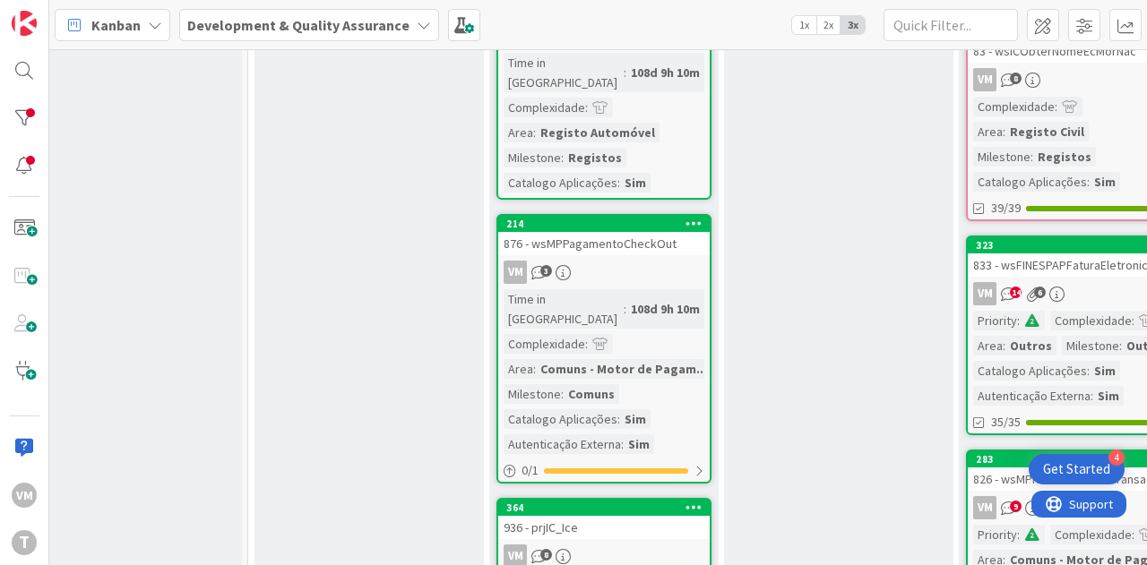
click at [649, 216] on div "214 876 - wsMPPagamentoCheckOut VM 3 Time in [GEOGRAPHIC_DATA] : 108d 9h 10m Co…" at bounding box center [603, 349] width 215 height 270
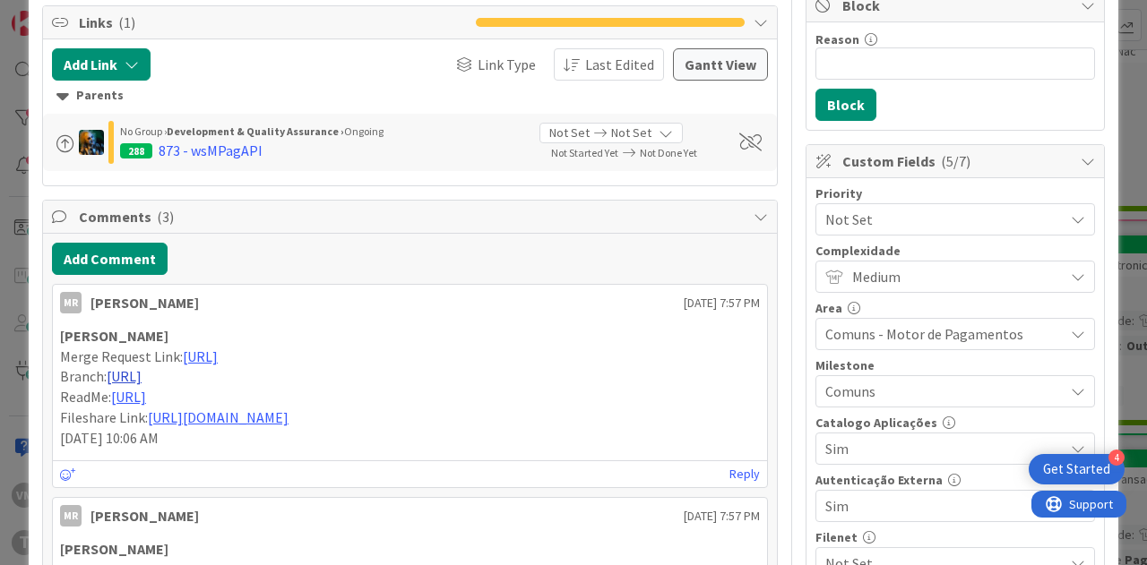
scroll to position [448, 0]
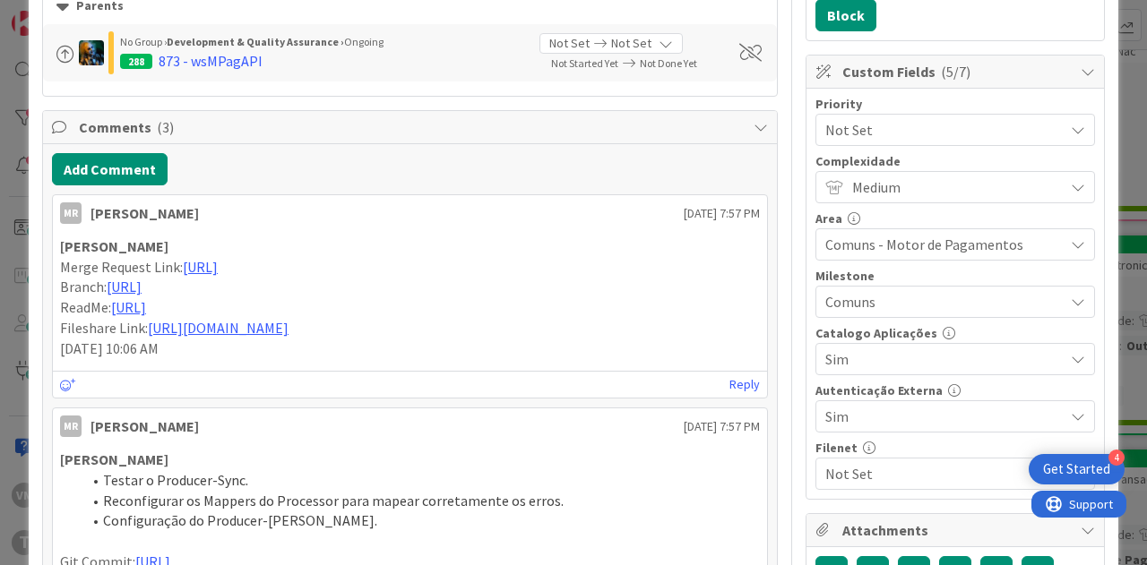
drag, startPoint x: 59, startPoint y: 261, endPoint x: 463, endPoint y: 402, distance: 428.2
click at [463, 358] on div "[PERSON_NAME] Merge Request Link: [URL] Branch: [URL] ReadMe: [URL] Fileshare L…" at bounding box center [410, 298] width 700 height 122
copy div "Merge Request Link: [URL] Branch: [URL] ReadMe: [URL]"
